Goal: Navigation & Orientation: Find specific page/section

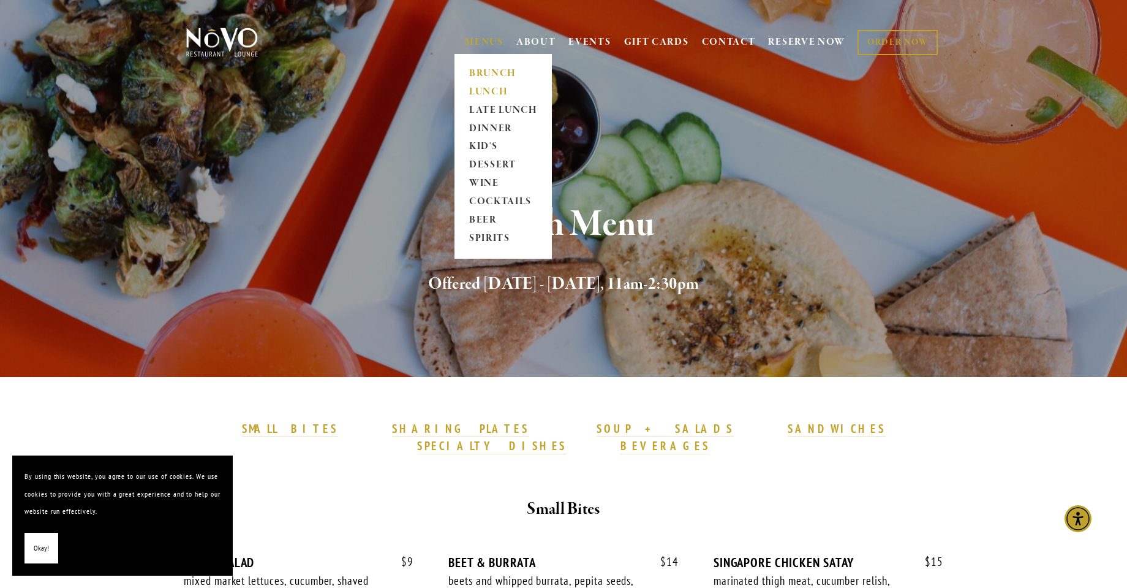
click at [482, 69] on link "BRUNCH" at bounding box center [503, 73] width 77 height 18
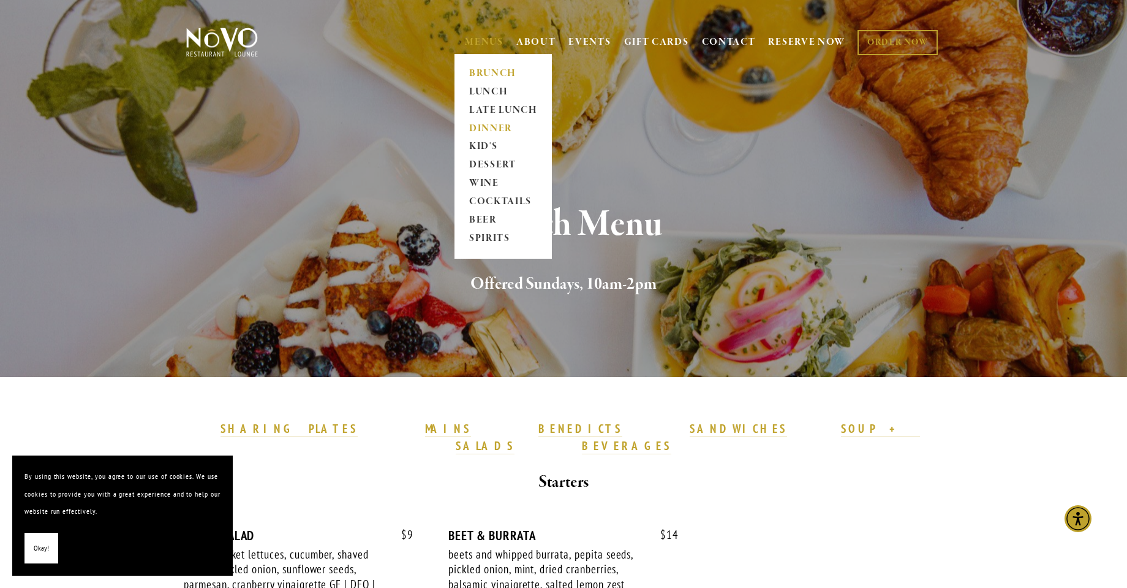
click at [480, 128] on link "DINNER" at bounding box center [503, 128] width 77 height 18
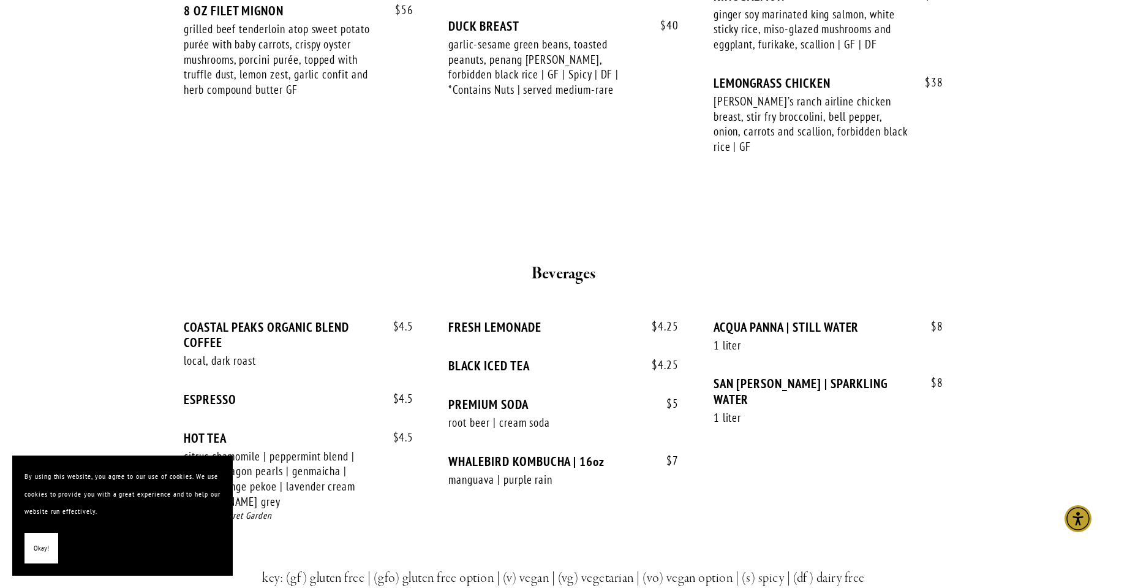
scroll to position [1716, 0]
